Goal: Information Seeking & Learning: Learn about a topic

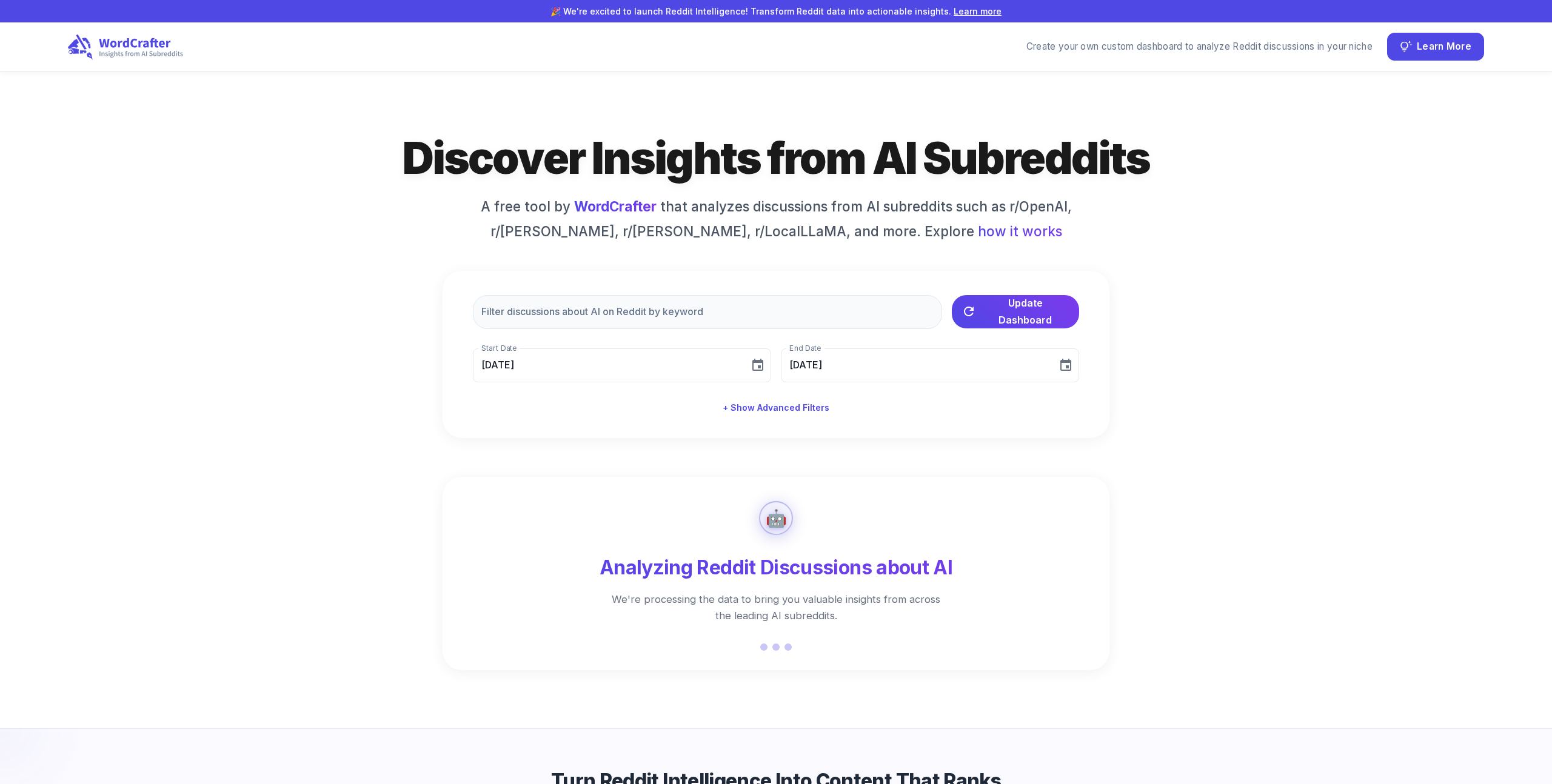
type input "[DATE]"
